Goal: Task Accomplishment & Management: Manage account settings

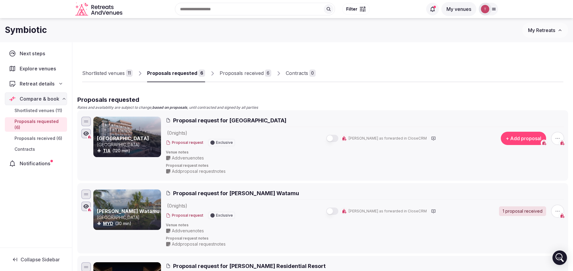
click at [389, 61] on div "Shortlisted venues 11 Proposals requested 6 Proposals received 6 Contracts 0" at bounding box center [322, 68] width 481 height 28
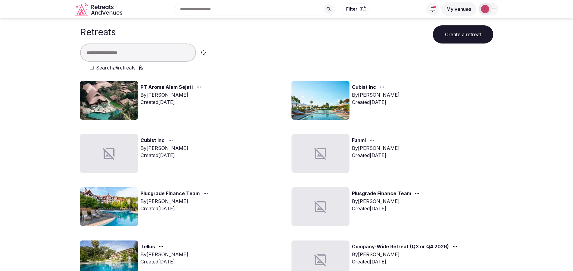
click at [476, 101] on div "Cubist Inc By [PERSON_NAME] Created [DATE]" at bounding box center [393, 100] width 202 height 39
click at [117, 211] on img at bounding box center [109, 206] width 58 height 39
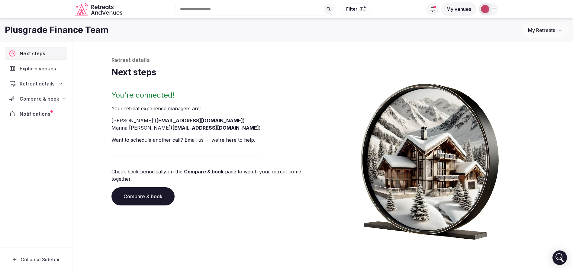
click at [132, 189] on link "Compare & book" at bounding box center [142, 196] width 63 height 18
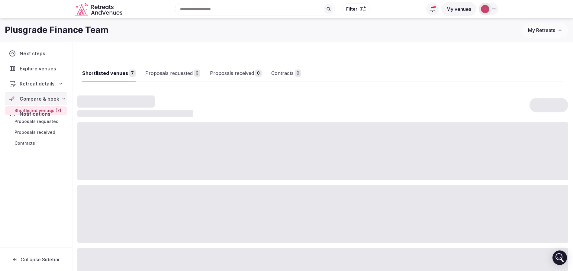
click at [132, 189] on div at bounding box center [322, 214] width 491 height 58
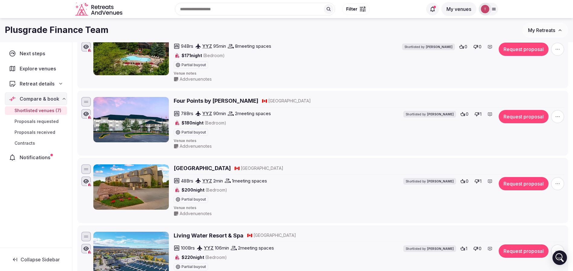
scroll to position [91, 0]
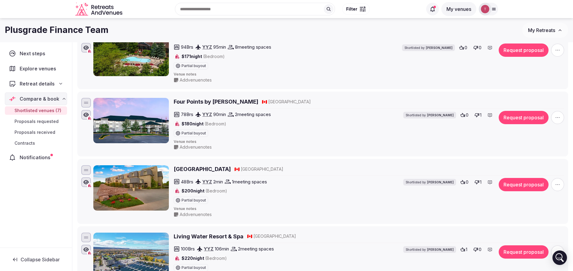
click at [558, 116] on icon "button" at bounding box center [558, 117] width 6 height 6
click at [531, 99] on button "Remove Venue" at bounding box center [541, 97] width 50 height 10
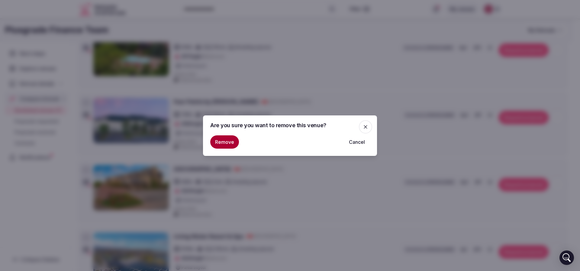
click at [367, 128] on icon "button" at bounding box center [366, 127] width 4 height 4
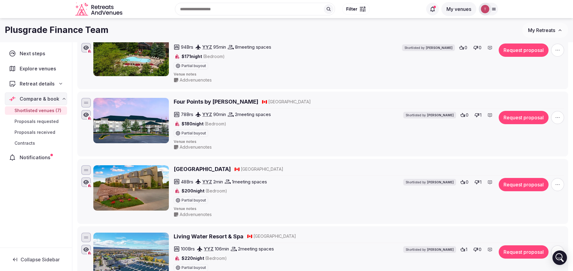
click at [560, 117] on icon "button" at bounding box center [558, 117] width 6 height 6
click at [349, 106] on div "Four Points by Sheraton Barrie 🇨🇦 Canada" at bounding box center [369, 103] width 391 height 10
click at [557, 115] on icon "button" at bounding box center [558, 117] width 6 height 6
click at [542, 83] on button "Mark as not a fit" at bounding box center [541, 81] width 50 height 10
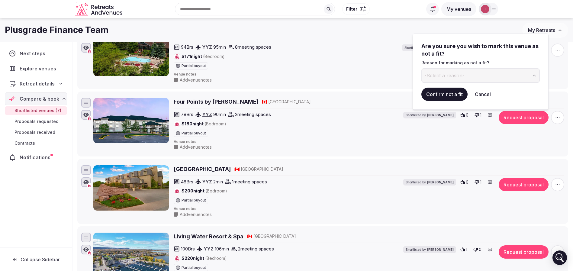
click at [483, 76] on button "-Select a reason-" at bounding box center [480, 75] width 118 height 15
click at [450, 95] on button "Confirm not a fit" at bounding box center [444, 94] width 46 height 13
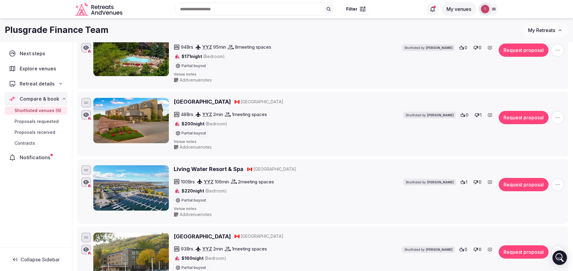
scroll to position [386, 0]
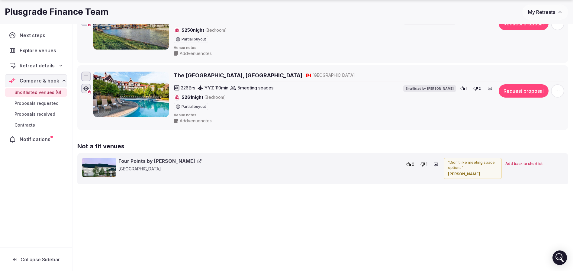
click at [527, 164] on span "Add back to shortlist" at bounding box center [523, 163] width 37 height 5
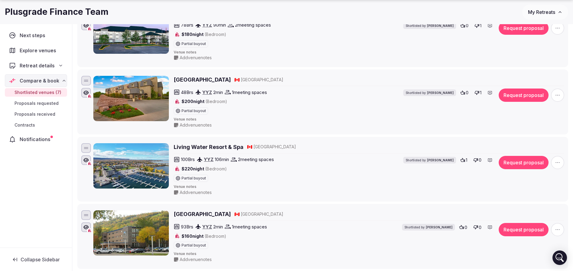
scroll to position [181, 0]
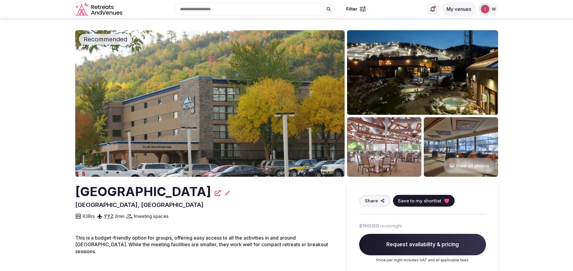
drag, startPoint x: 69, startPoint y: 199, endPoint x: 228, endPoint y: 193, distance: 158.7
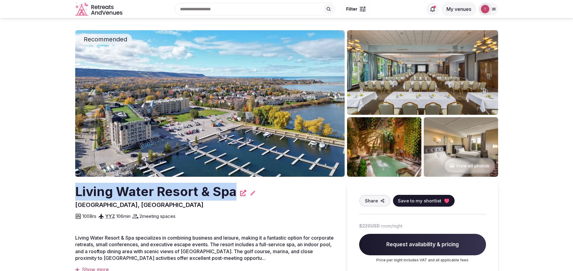
drag, startPoint x: 60, startPoint y: 190, endPoint x: 236, endPoint y: 189, distance: 176.1
